Goal: Communication & Community: Answer question/provide support

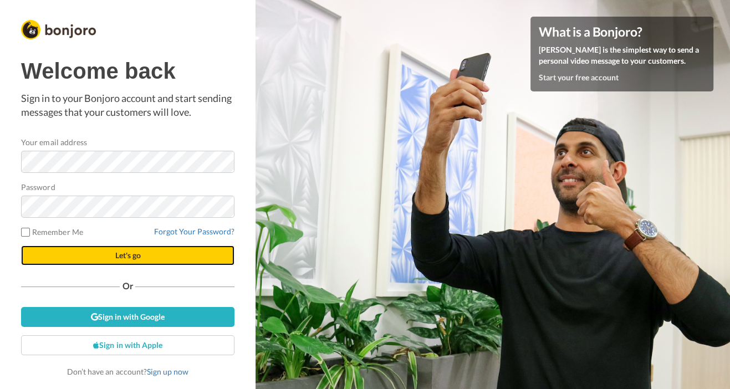
click at [71, 255] on button "Let's go" at bounding box center [127, 256] width 213 height 20
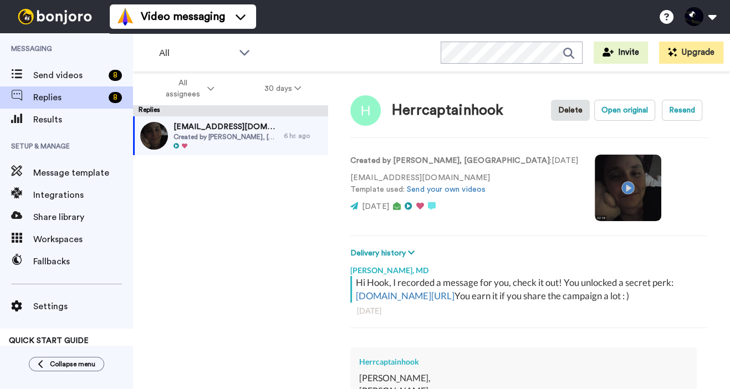
scroll to position [270, 0]
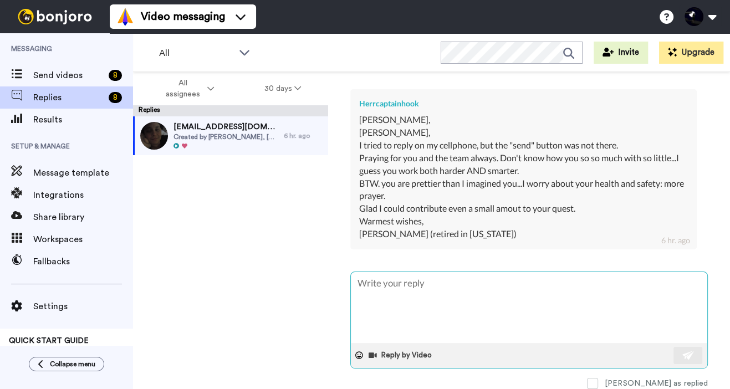
click at [421, 304] on textarea at bounding box center [529, 307] width 356 height 71
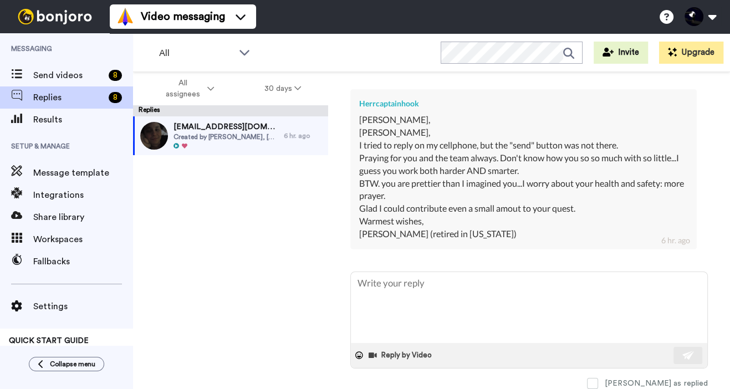
scroll to position [201, 0]
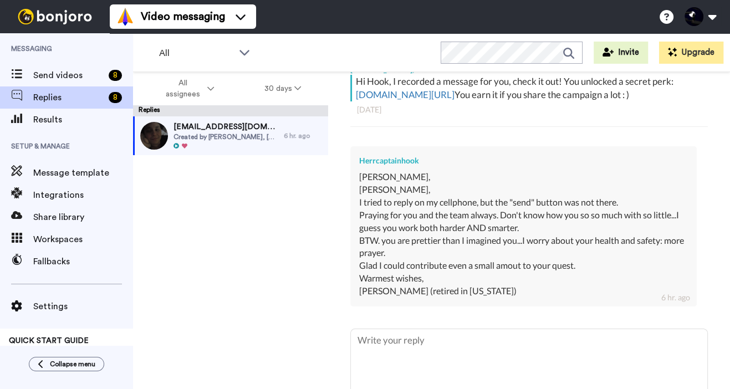
click at [471, 223] on div "[PERSON_NAME], I tried to reply on my cellphone, but the "send" button was not …" at bounding box center [523, 240] width 329 height 114
click at [525, 298] on div "[PERSON_NAME], I tried to reply on my cellphone, but the "send" button was not …" at bounding box center [523, 240] width 329 height 114
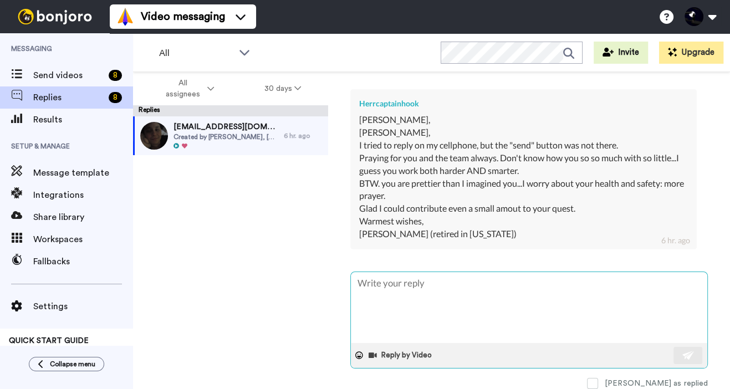
click at [431, 285] on textarea at bounding box center [529, 307] width 356 height 71
type textarea "T"
type textarea "x"
type textarea "Ta"
type textarea "x"
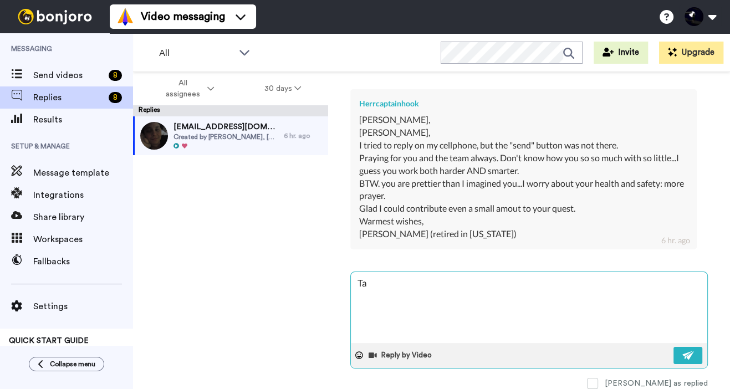
type textarea "Tan"
type textarea "x"
type textarea "Ta"
type textarea "x"
type textarea "T"
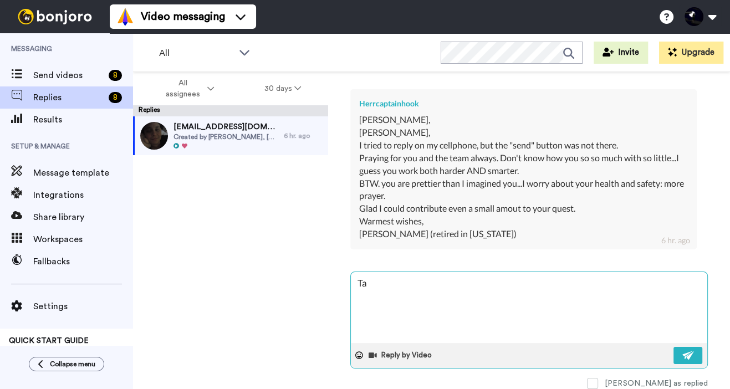
type textarea "x"
paste textarea "NUCT7clof*mi0kusk"
type textarea "TNUCT7clof*mi0kusk"
type textarea "x"
type textarea "T"
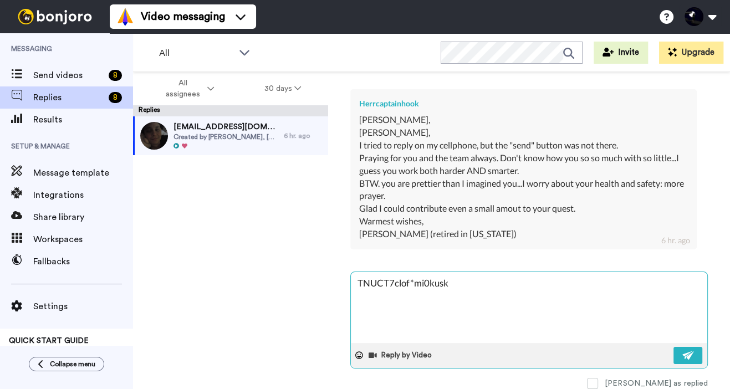
type textarea "x"
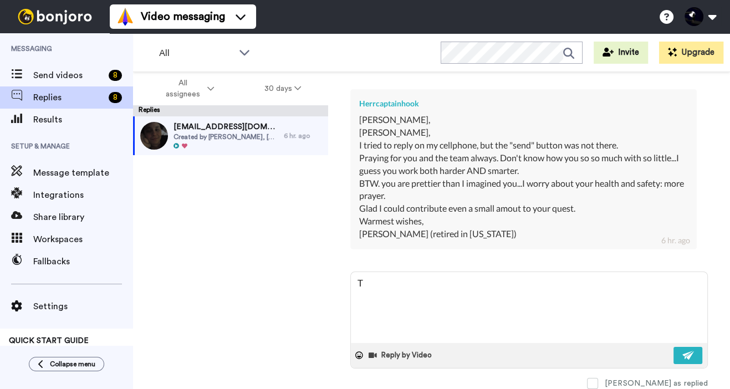
type textarea "T"
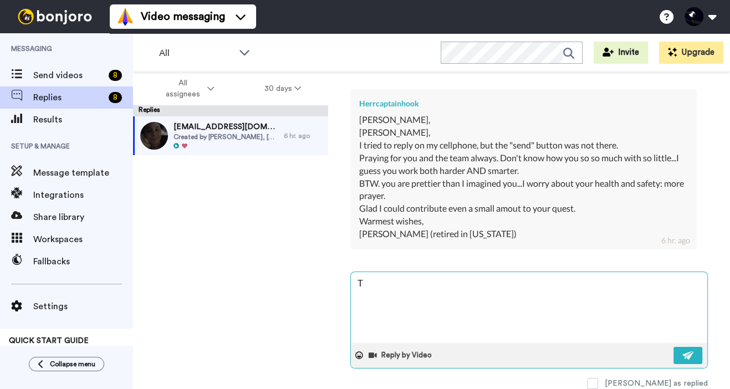
type textarea "x"
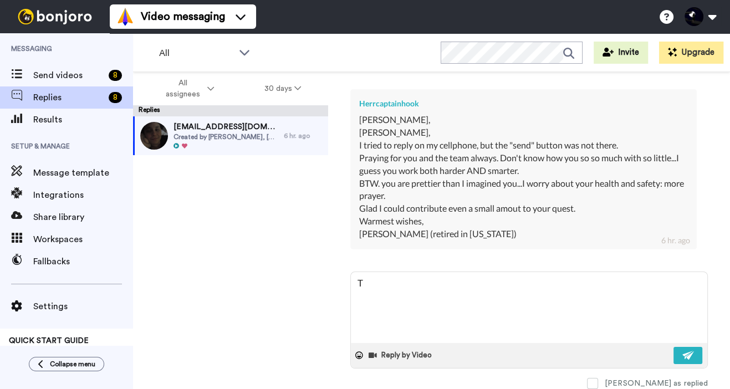
paste textarea "h"
type textarea "Th"
type textarea "x"
type textarea "Tha"
type textarea "x"
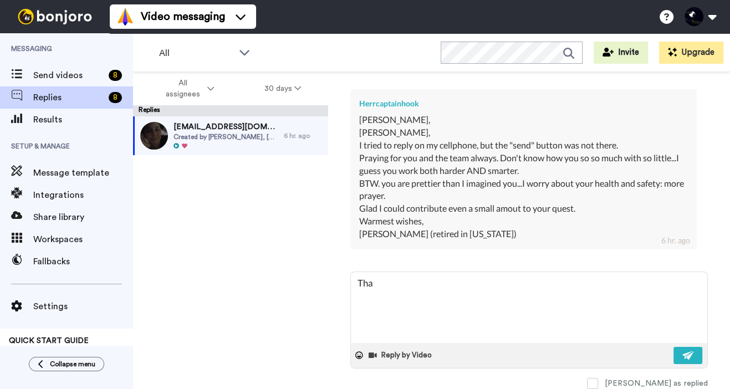
type textarea "Than"
type textarea "x"
type textarea "Thank"
type textarea "x"
type textarea "Thank"
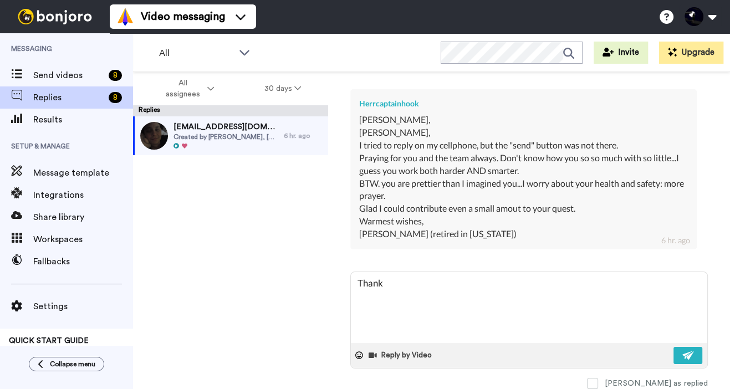
type textarea "x"
type textarea "Thank y"
type textarea "x"
type textarea "Thank yo"
type textarea "x"
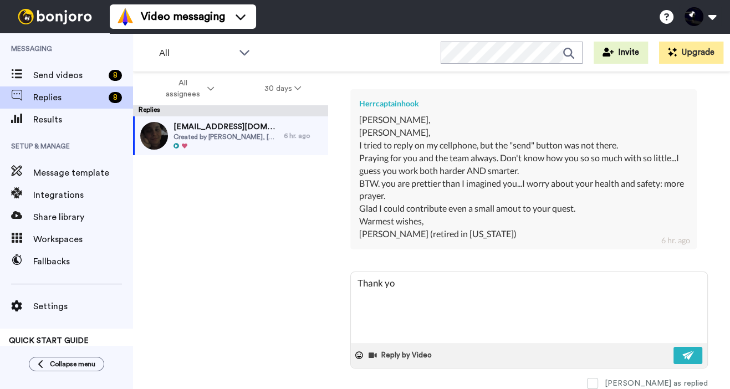
type textarea "Thank you"
type textarea "x"
type textarea "Thank you,"
type textarea "x"
type textarea "Thank you,"
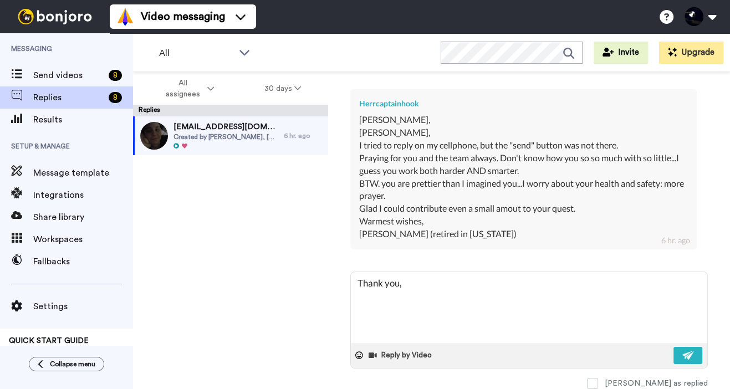
type textarea "x"
type textarea "Thank you, R"
type textarea "x"
type textarea "Thank you, [PERSON_NAME]"
type textarea "x"
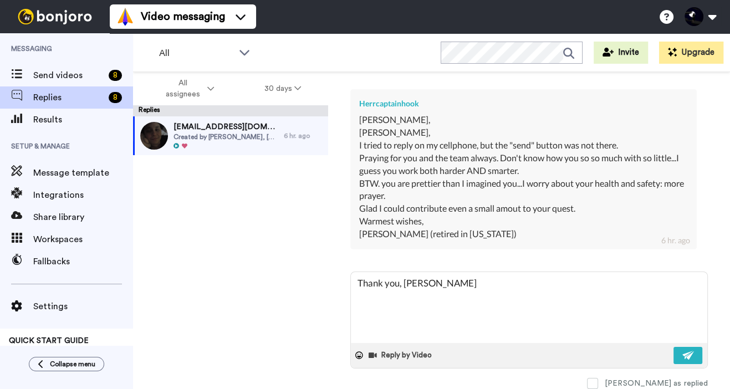
type textarea "Thank you, Ral"
type textarea "x"
type textarea "Thank you, Ralp"
type textarea "x"
paste textarea "h"
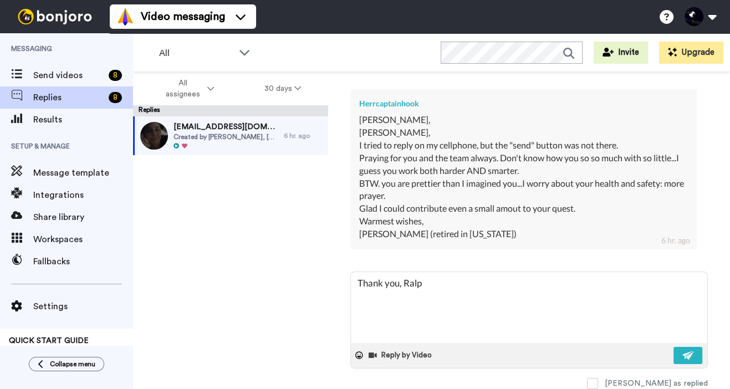
type textarea "Thank you, [PERSON_NAME]"
type textarea "x"
type textarea "Thank you, [PERSON_NAME]."
type textarea "x"
type textarea "Thank you, [PERSON_NAME]."
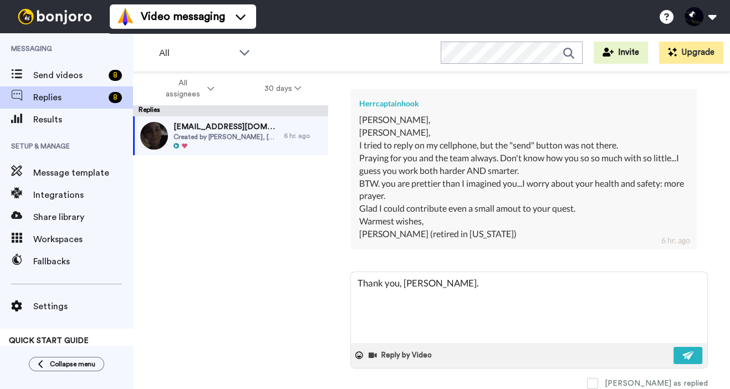
type textarea "x"
type textarea "Thank you, [PERSON_NAME]. <"
type textarea "x"
type textarea "Thank you, [PERSON_NAME] <3"
type textarea "x"
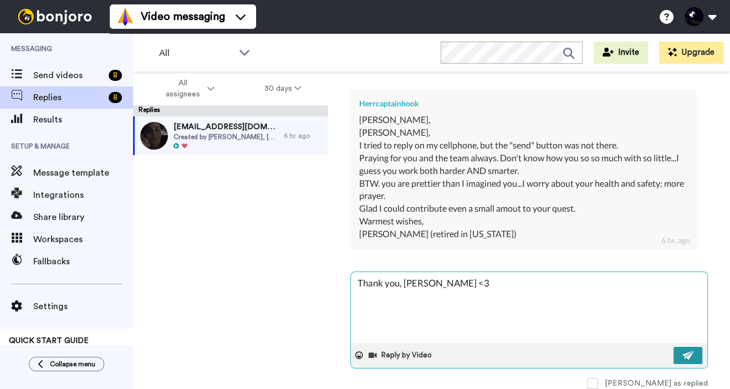
type textarea "Thank you, [PERSON_NAME] <3"
click at [688, 352] on img at bounding box center [688, 355] width 12 height 9
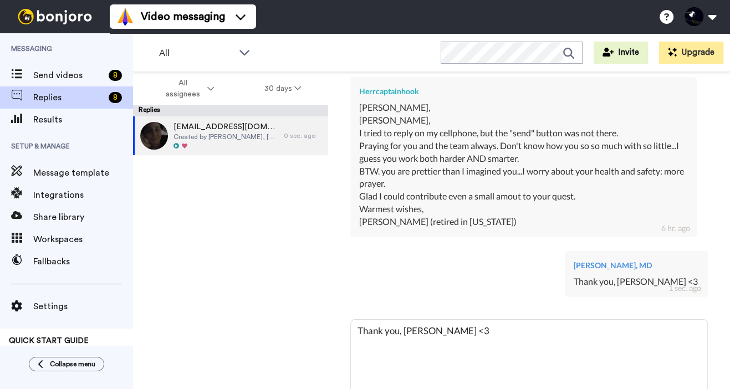
type textarea "x"
